Goal: Answer question/provide support: Share knowledge or assist other users

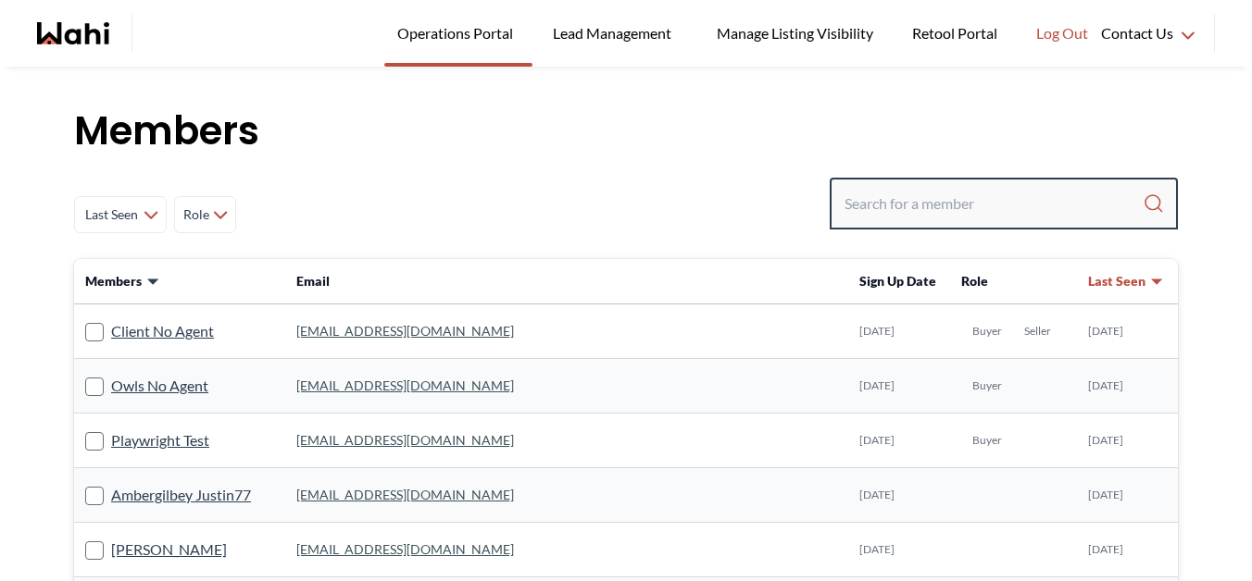
click at [1073, 213] on input "Search input" at bounding box center [993, 203] width 298 height 33
type input "[PERSON_NAME]"
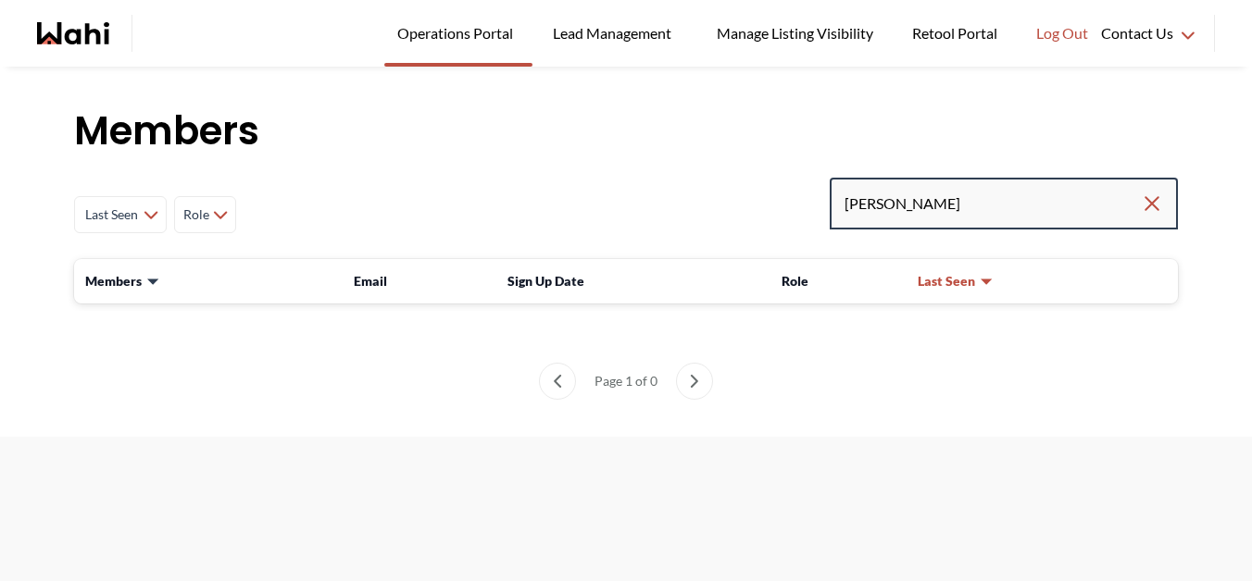
click at [890, 205] on input "[PERSON_NAME]" at bounding box center [992, 203] width 296 height 33
type input "[PERSON_NAME]"
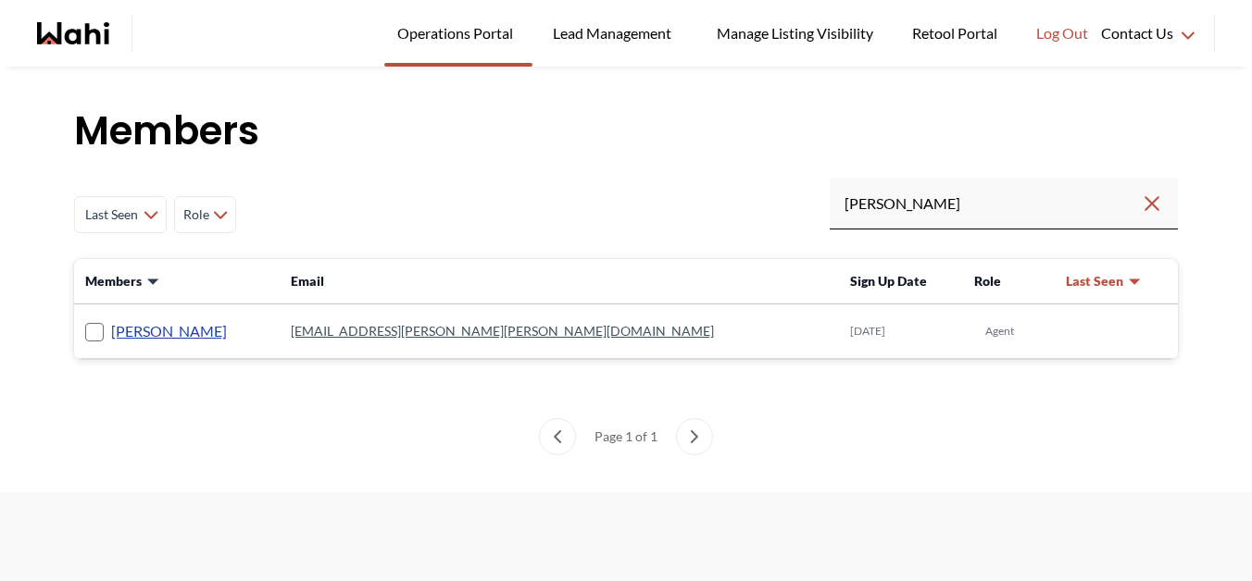
click at [177, 332] on link "[PERSON_NAME]" at bounding box center [169, 331] width 116 height 24
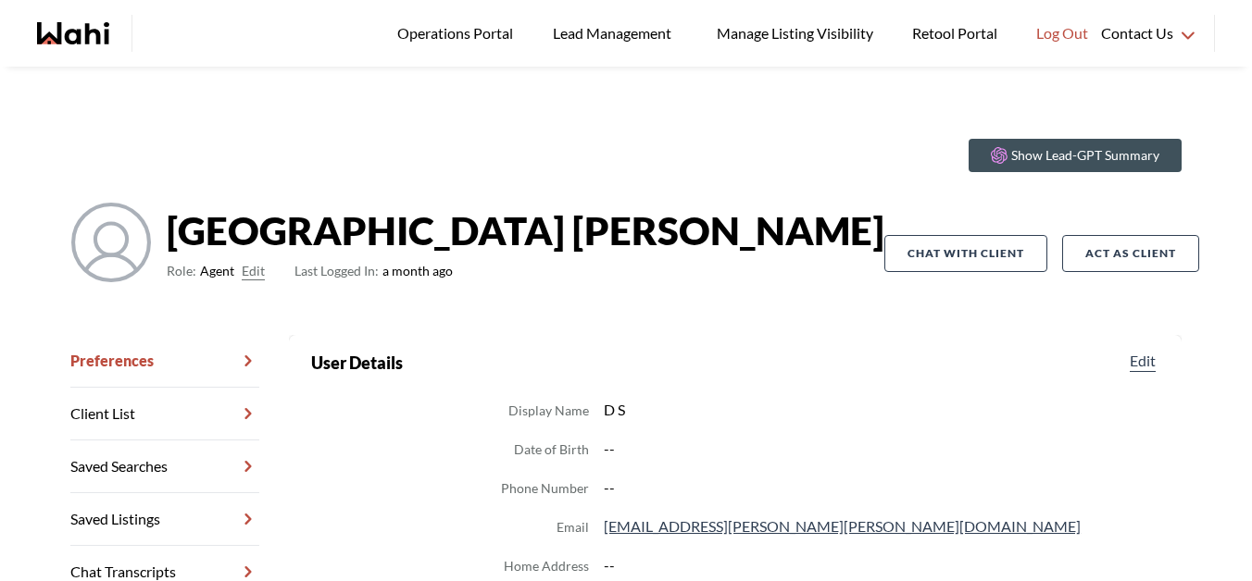
scroll to position [4, 0]
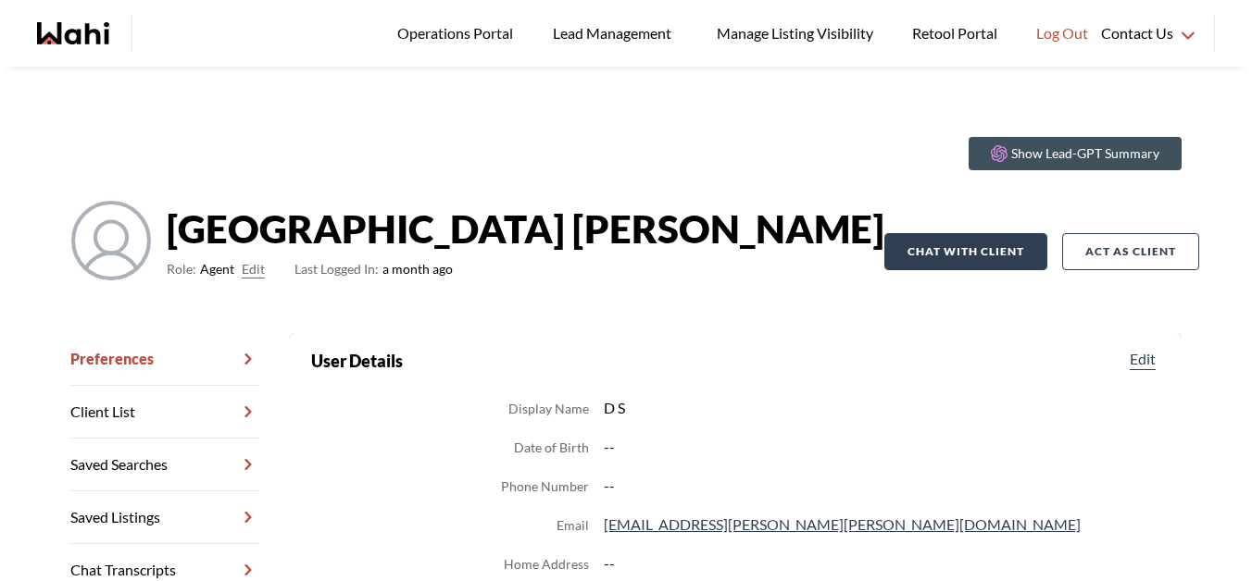
click at [969, 252] on button "Chat with client" at bounding box center [965, 251] width 163 height 37
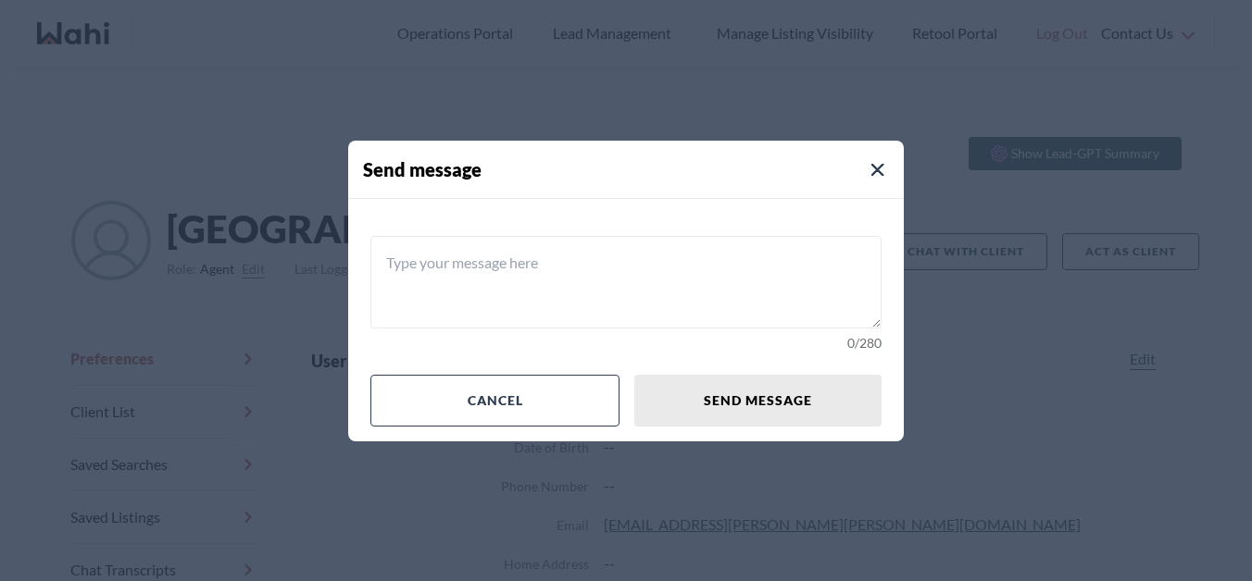
click at [867, 172] on button "Close Modal" at bounding box center [877, 170] width 22 height 22
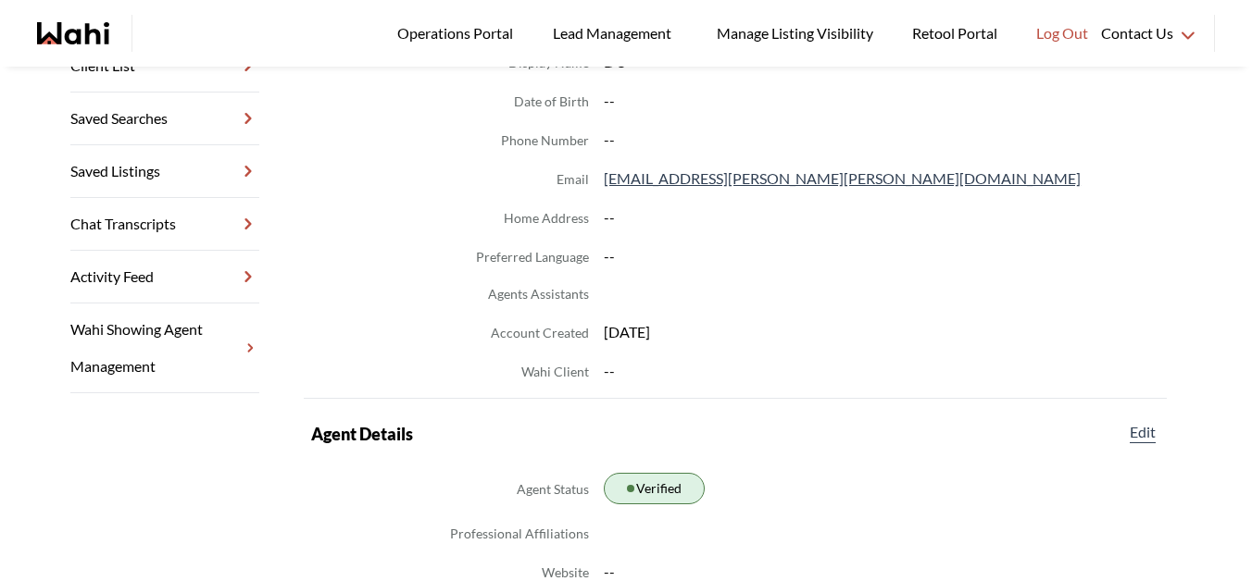
scroll to position [354, 0]
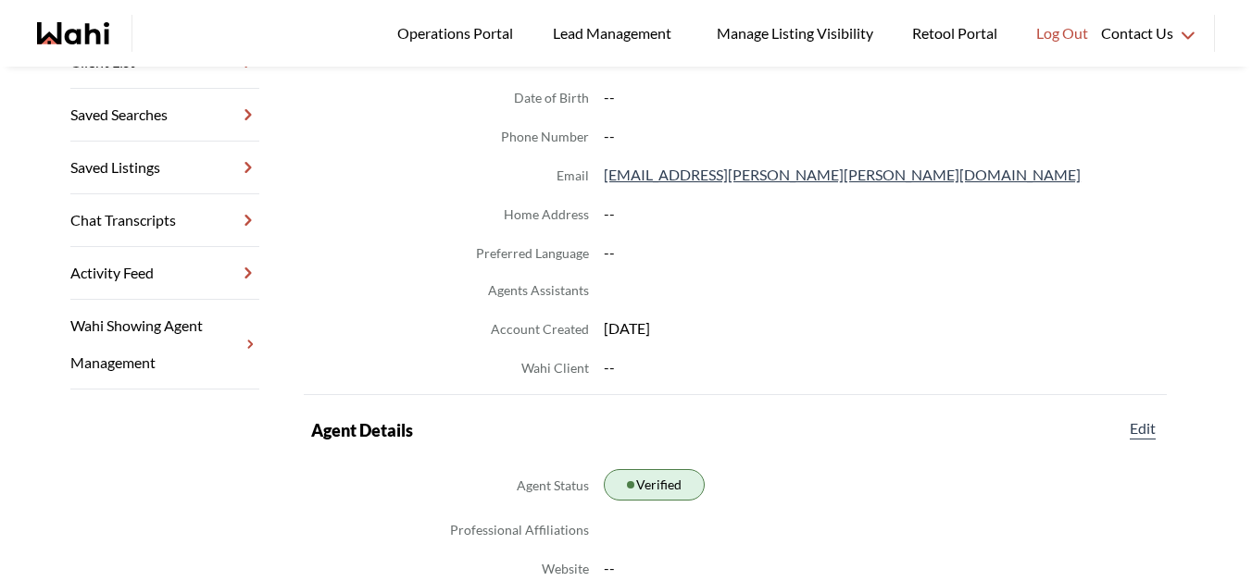
click at [135, 222] on link "Chat Transcripts" at bounding box center [164, 220] width 189 height 53
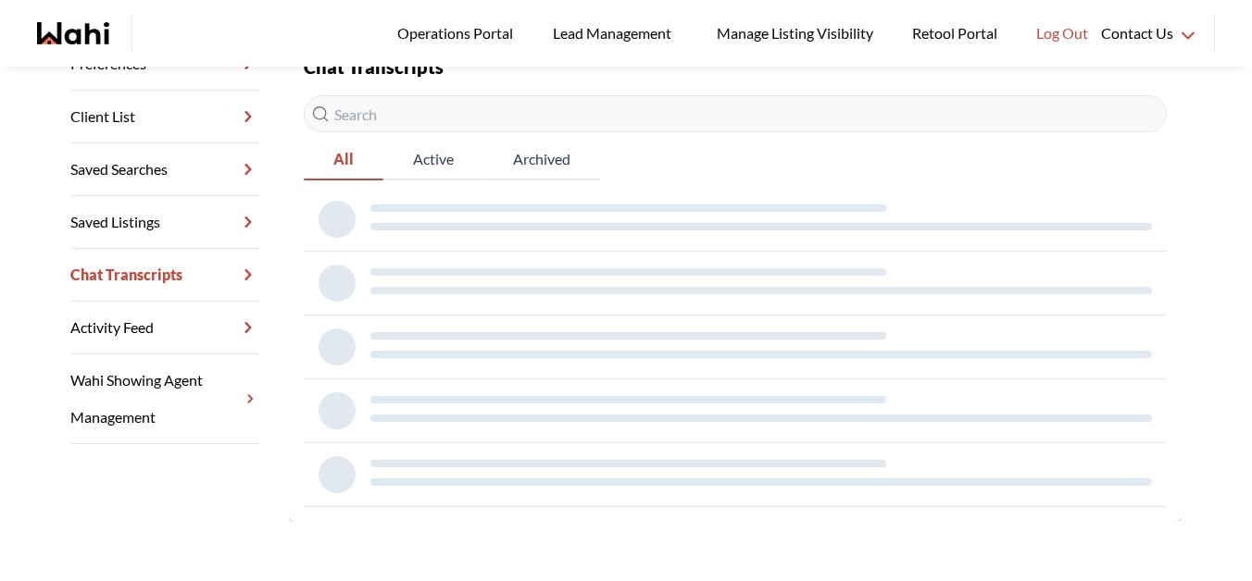
scroll to position [221, 0]
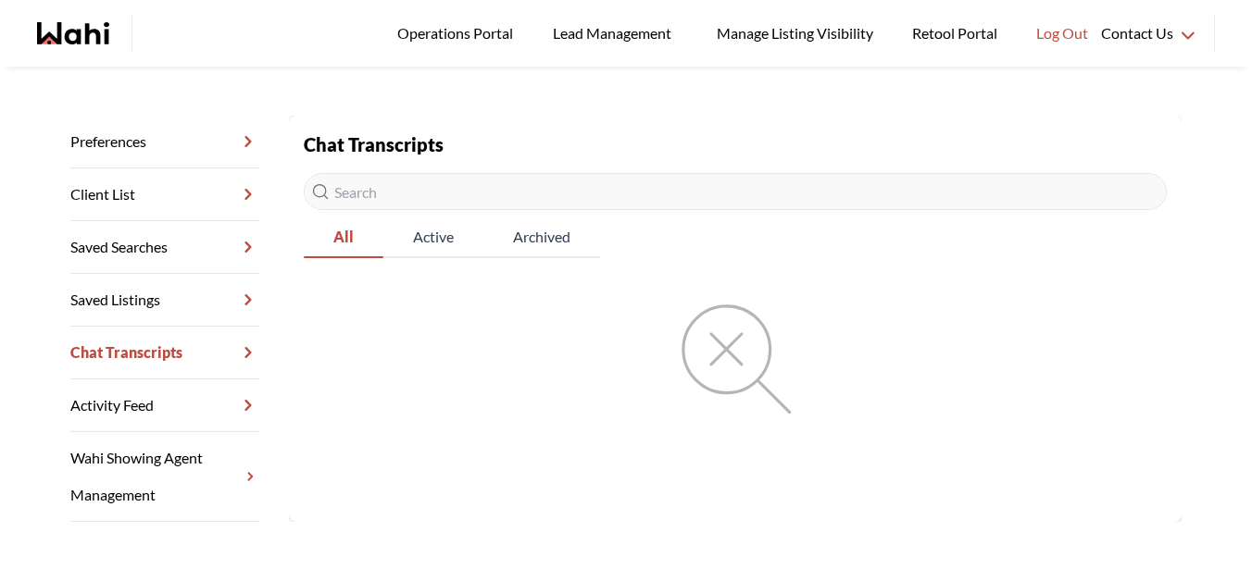
click at [566, 392] on div "Chat Transcripts All Active Archived" at bounding box center [735, 272] width 863 height 283
click at [171, 305] on link "Saved Listings" at bounding box center [164, 300] width 189 height 53
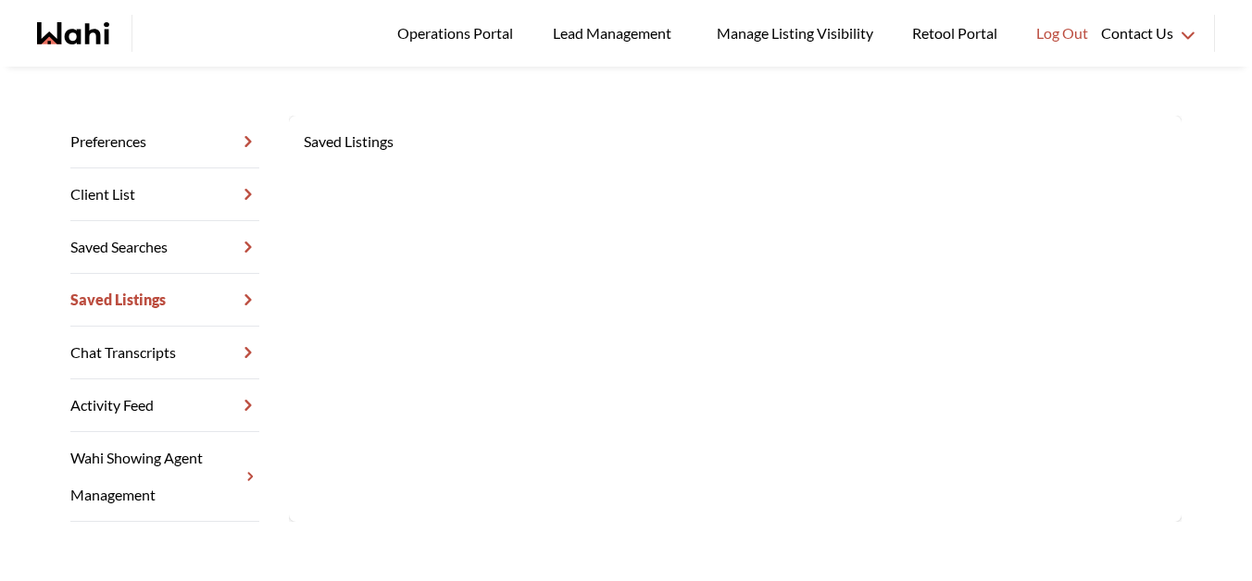
click at [188, 349] on link "Chat Transcripts" at bounding box center [164, 353] width 189 height 53
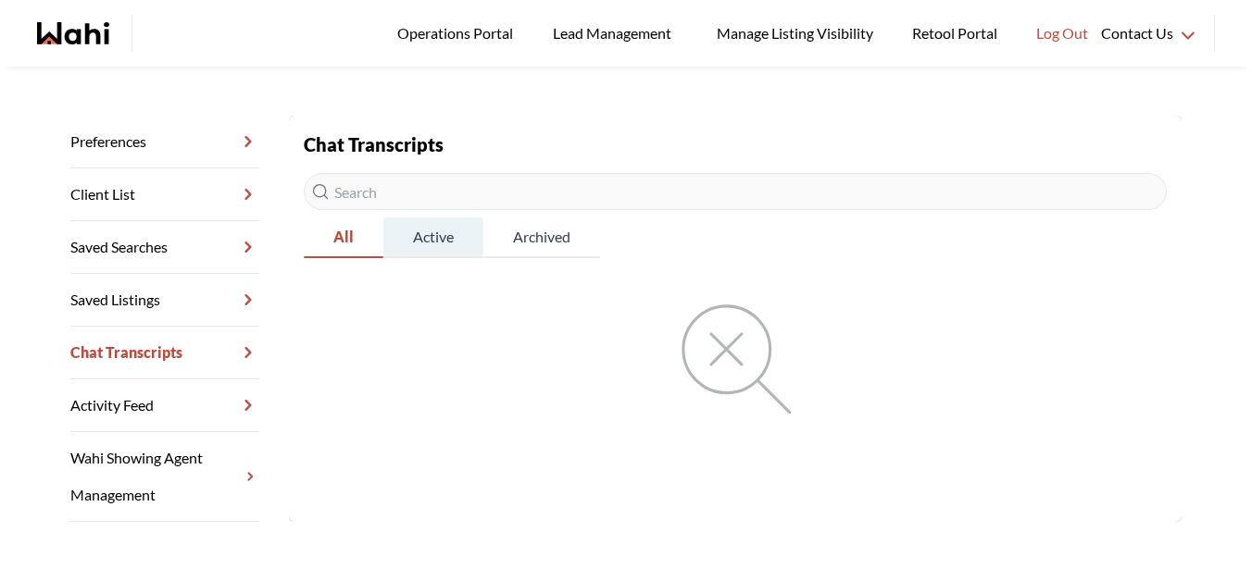
click at [422, 236] on span "Active" at bounding box center [433, 237] width 100 height 39
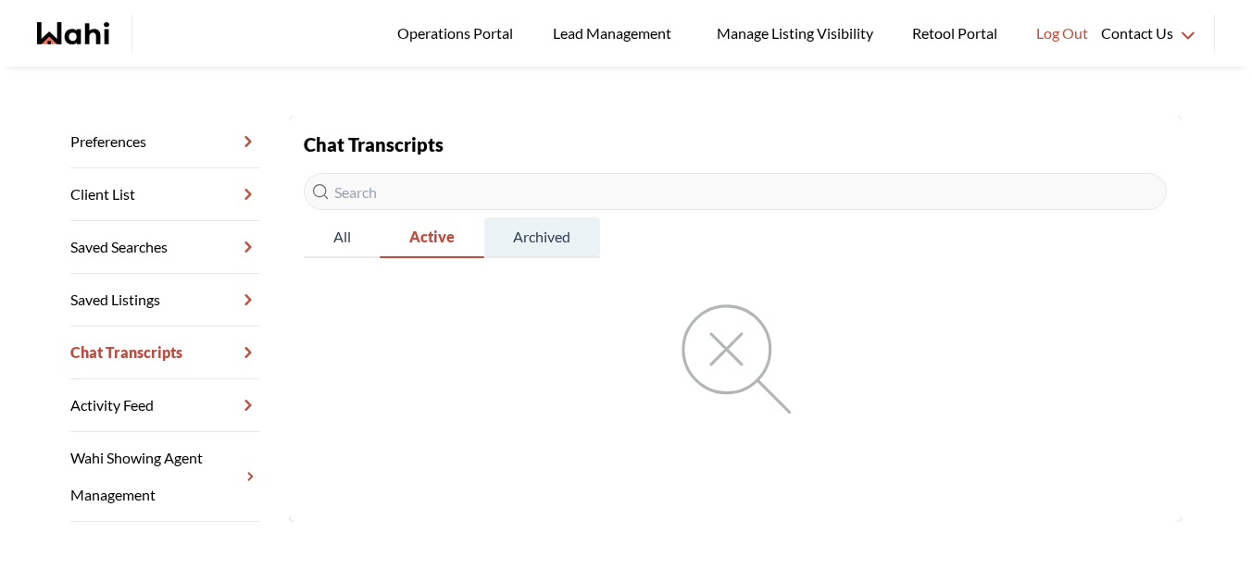
click at [526, 234] on span "Archived" at bounding box center [542, 237] width 116 height 39
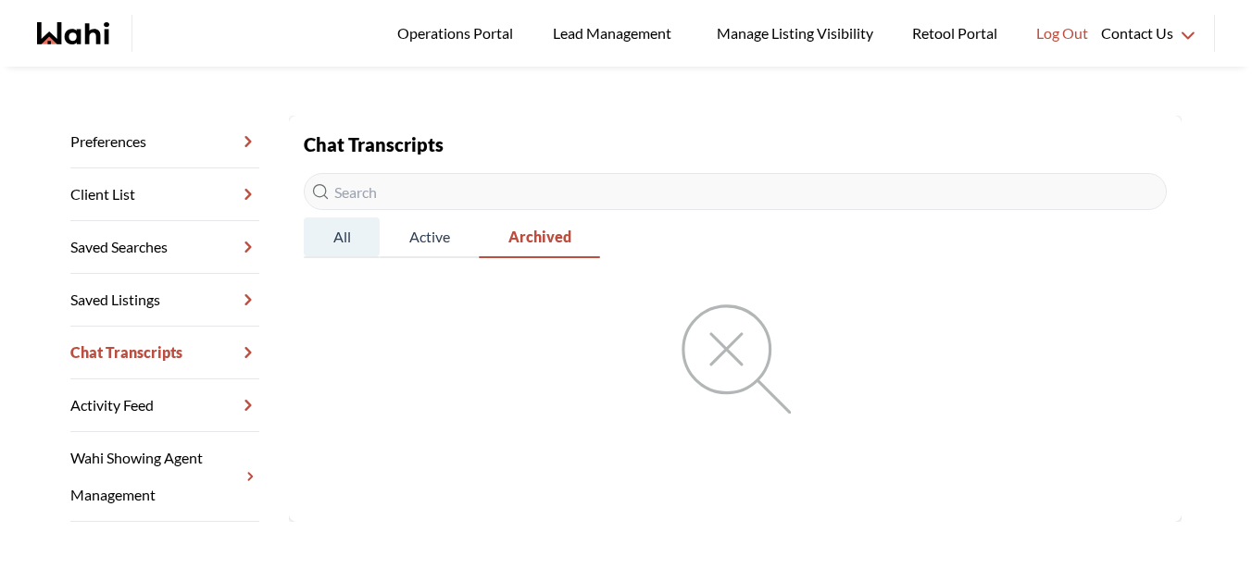
click at [364, 243] on span "All" at bounding box center [342, 237] width 76 height 39
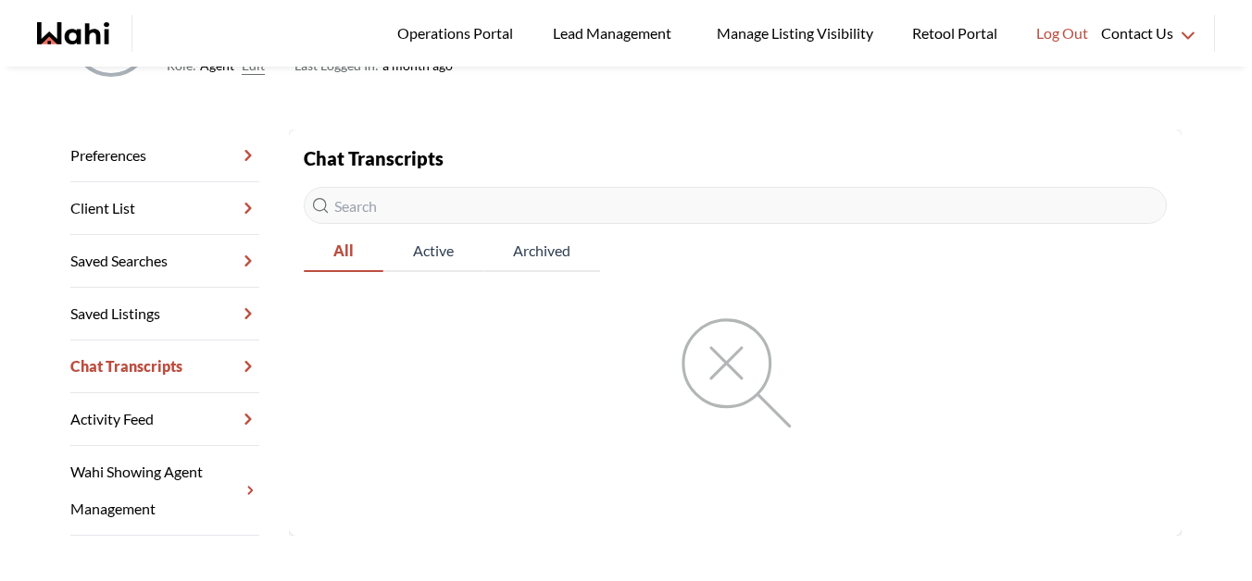
scroll to position [201, 0]
